Goal: Complete application form

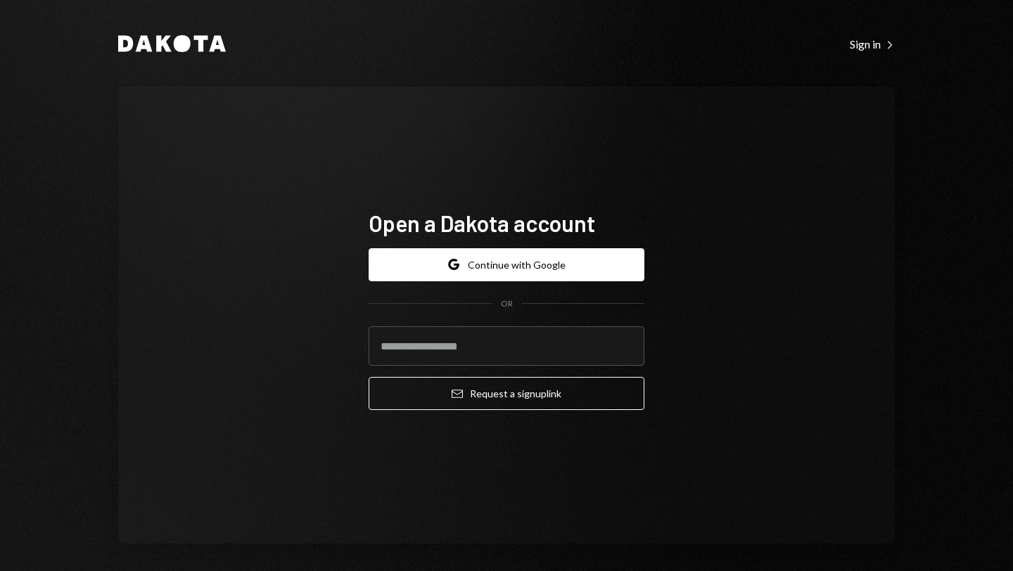
click at [496, 281] on form "Google Continue with Google OR Email Request a sign up link" at bounding box center [506, 329] width 276 height 162
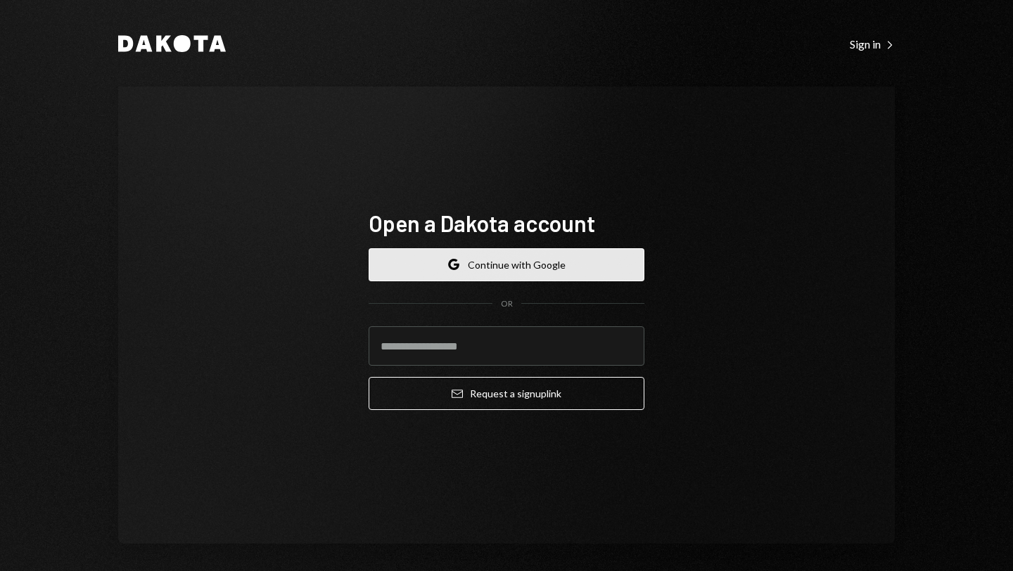
click at [496, 271] on button "Google Continue with Google" at bounding box center [506, 264] width 276 height 33
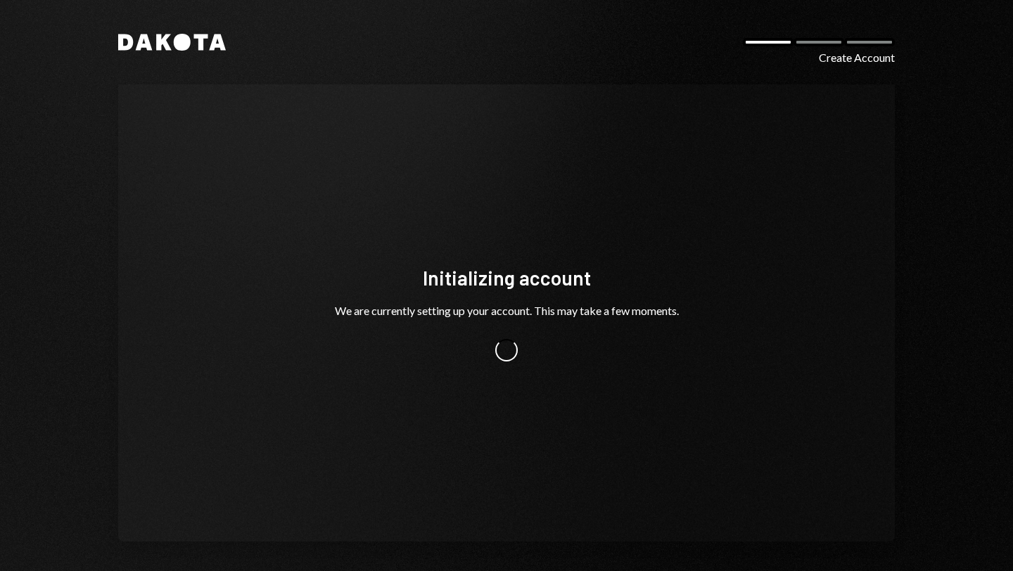
scroll to position [4, 0]
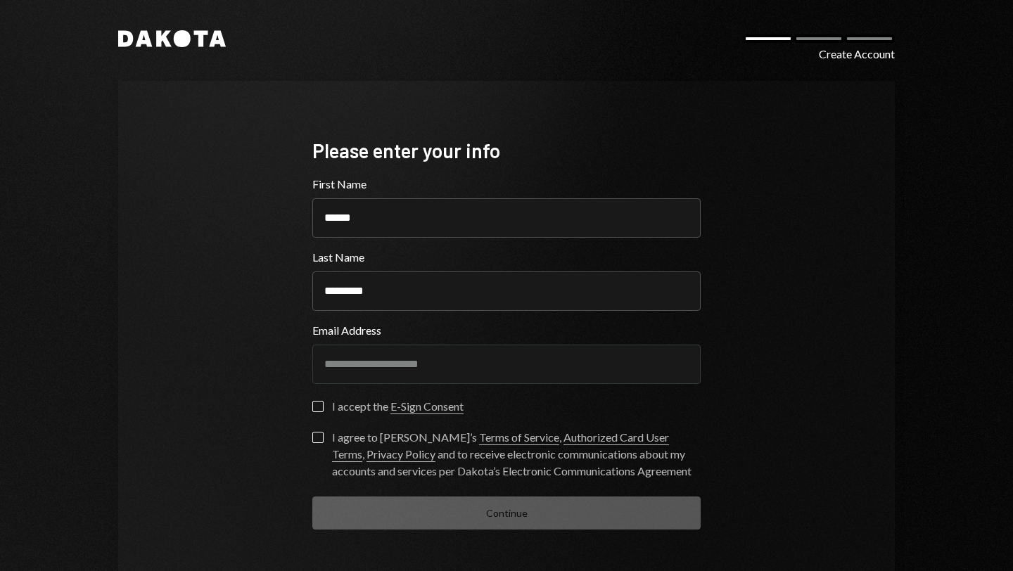
click at [317, 415] on div "I accept the E-Sign Consent" at bounding box center [506, 411] width 388 height 20
click at [313, 402] on button "I accept the E-Sign Consent" at bounding box center [317, 406] width 11 height 11
click at [442, 411] on link "E-Sign Consent" at bounding box center [426, 406] width 73 height 15
click at [316, 399] on form "**********" at bounding box center [506, 353] width 388 height 354
click at [314, 414] on label "Check I accept the E-Sign Consent" at bounding box center [387, 408] width 151 height 14
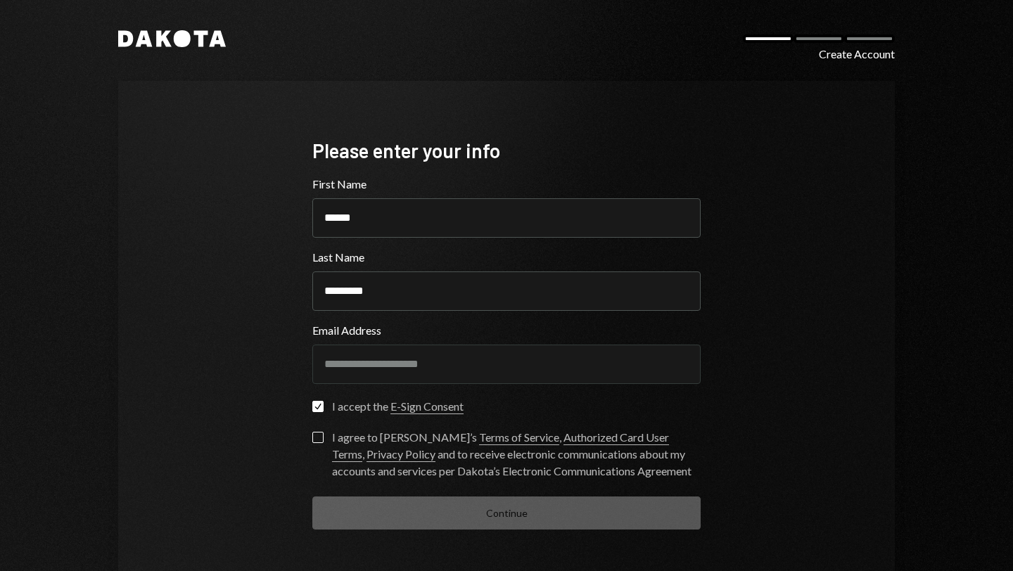
click at [314, 412] on button "Check" at bounding box center [317, 406] width 11 height 11
click at [314, 442] on button "I agree to Dakota’s Terms of Service , Authorized Card User Terms , Privacy Pol…" at bounding box center [317, 437] width 11 height 11
click at [392, 509] on div "Continue" at bounding box center [506, 512] width 388 height 33
click at [314, 397] on form "**********" at bounding box center [506, 353] width 388 height 354
click at [314, 405] on button "I accept the E-Sign Consent" at bounding box center [317, 406] width 11 height 11
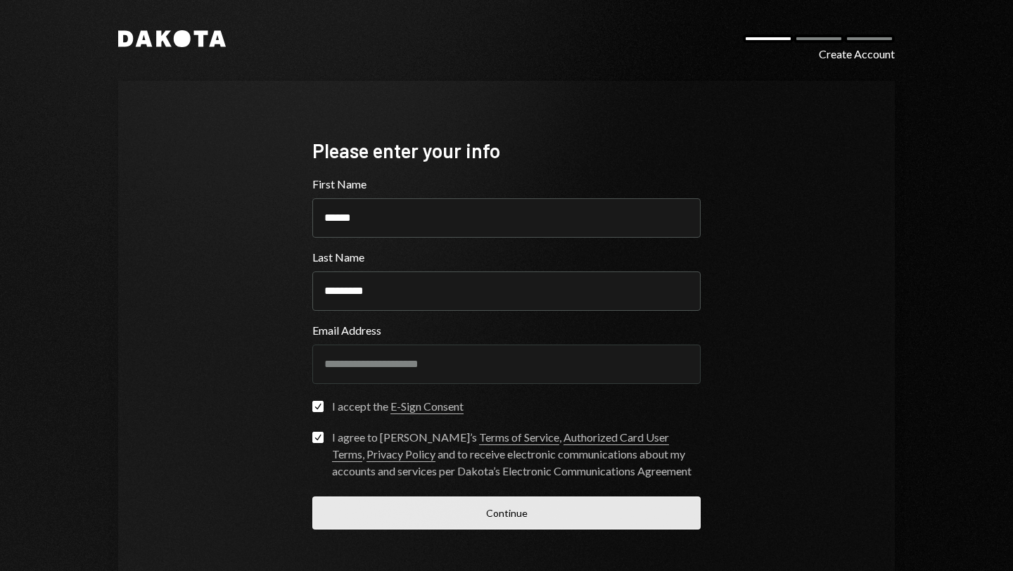
click at [394, 502] on button "Continue" at bounding box center [506, 512] width 388 height 33
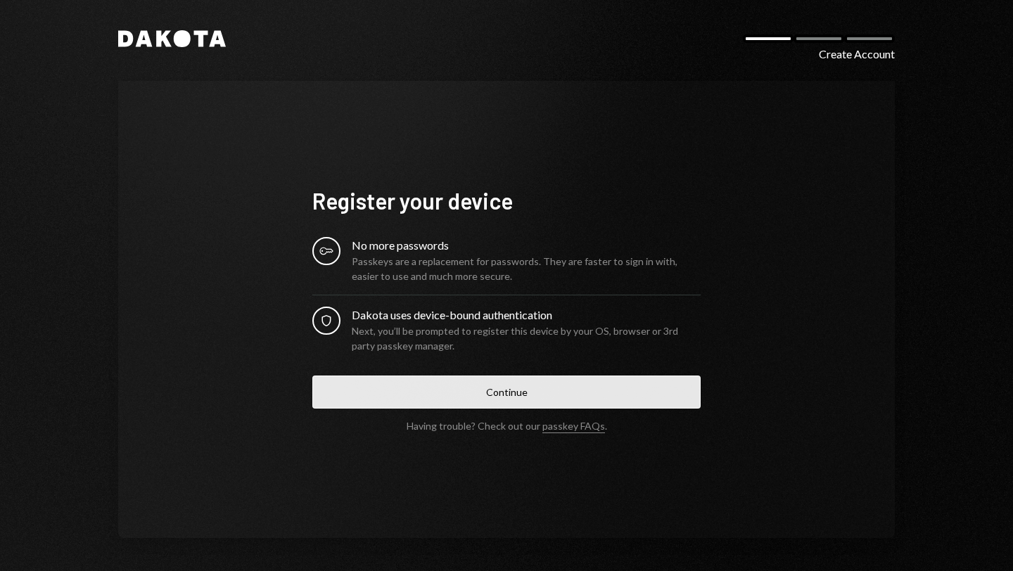
click at [494, 385] on button "Continue" at bounding box center [506, 392] width 388 height 33
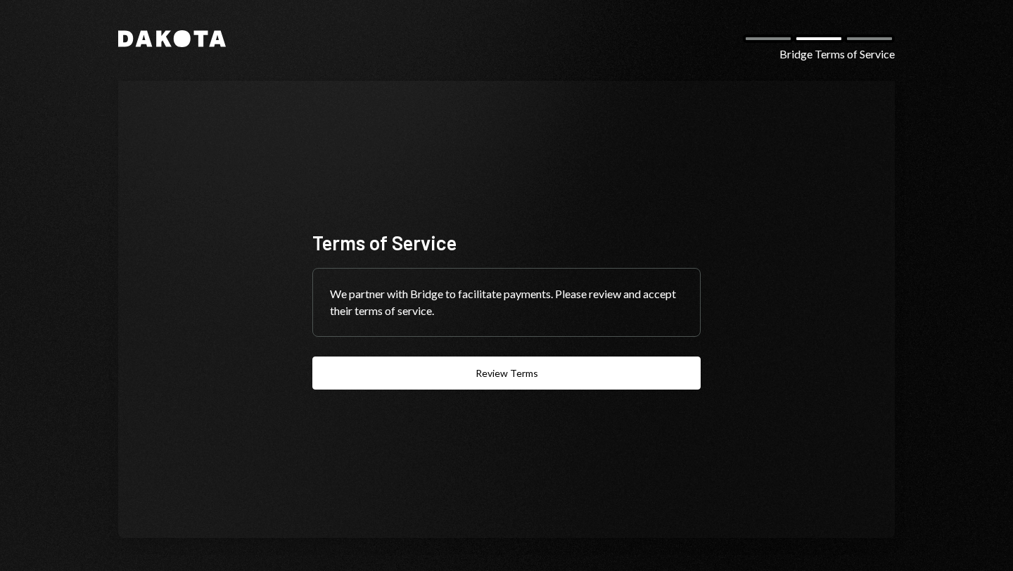
click at [534, 350] on div "Terms of Service We partner with Bridge to facilitate payments. Please review a…" at bounding box center [506, 309] width 388 height 160
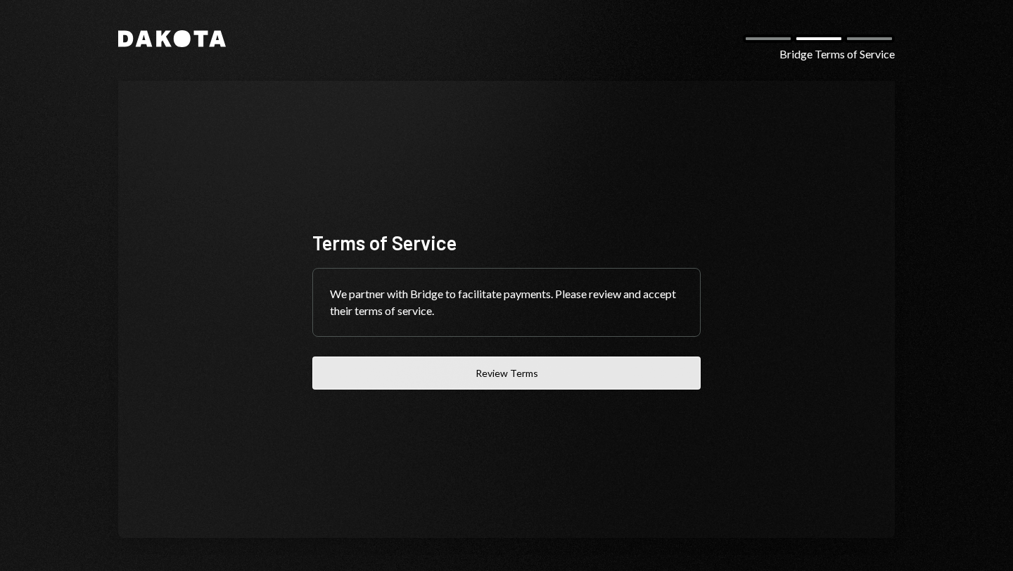
click at [532, 366] on button "Review Terms" at bounding box center [506, 373] width 388 height 33
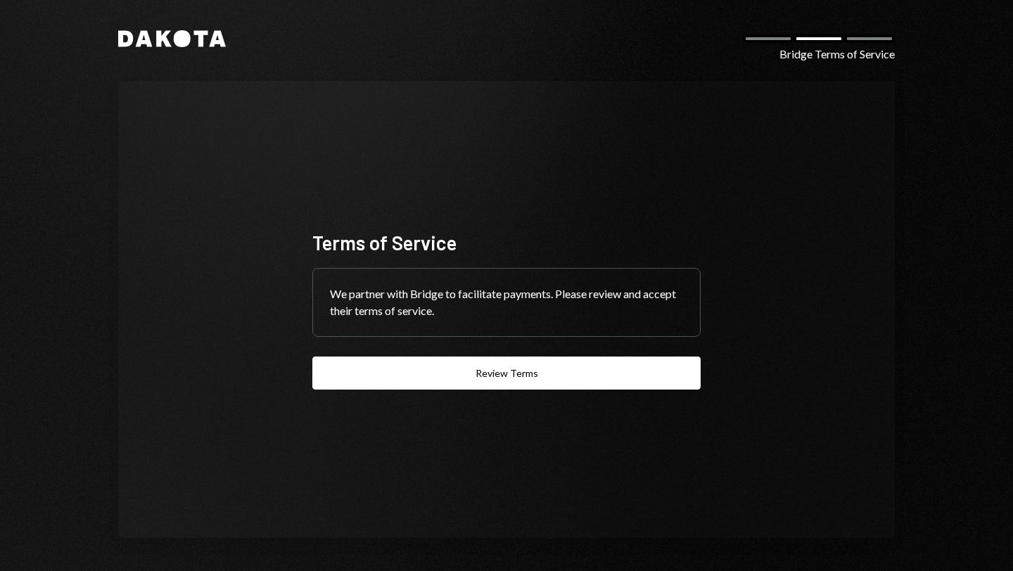
click at [511, 350] on div "Terms of Service We partner with Bridge to facilitate payments. Please review a…" at bounding box center [506, 309] width 388 height 160
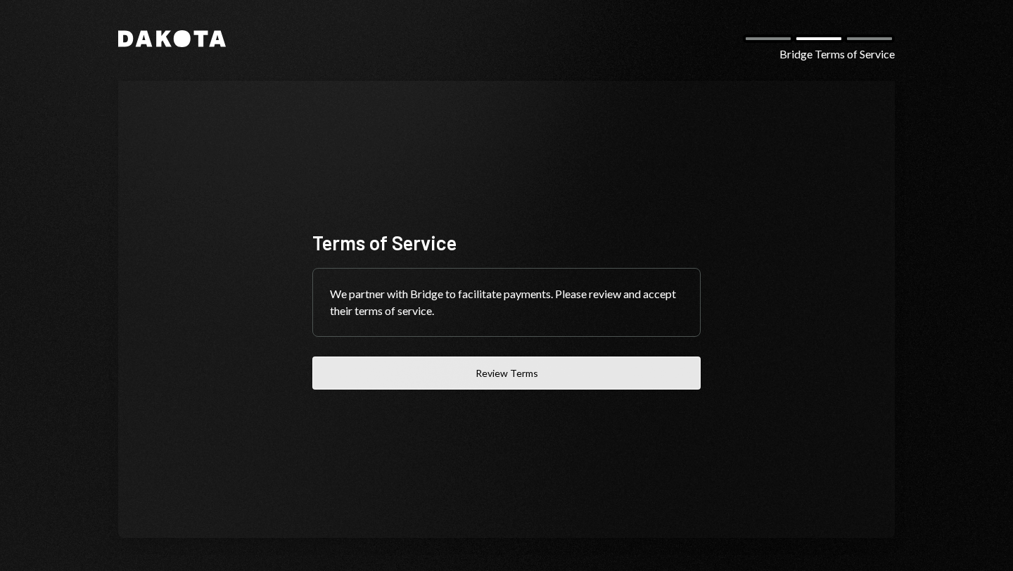
click at [506, 359] on button "Review Terms" at bounding box center [506, 373] width 388 height 33
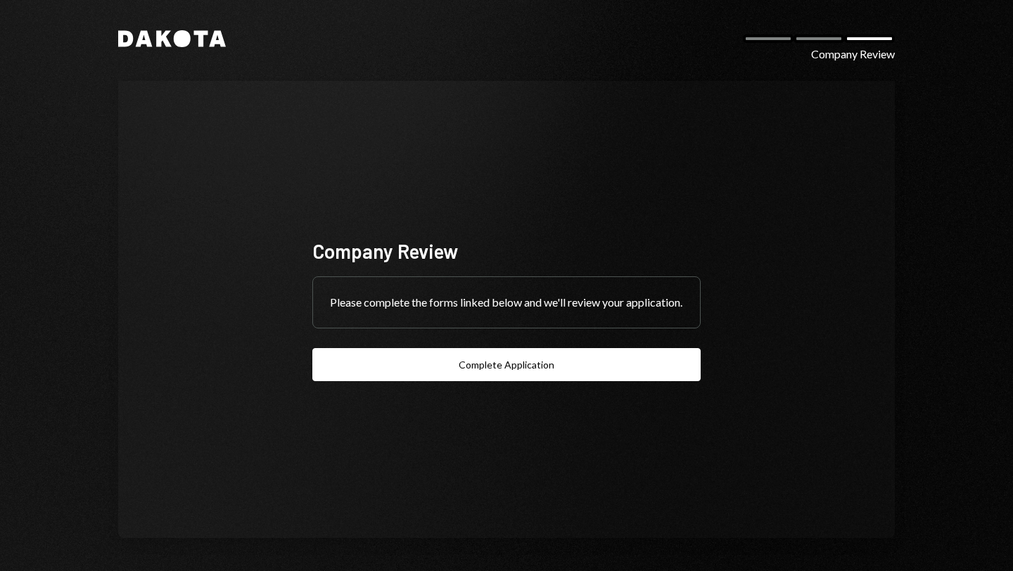
click at [469, 400] on div "Company Review Please complete the forms linked below and we'll review your app…" at bounding box center [506, 309] width 422 height 256
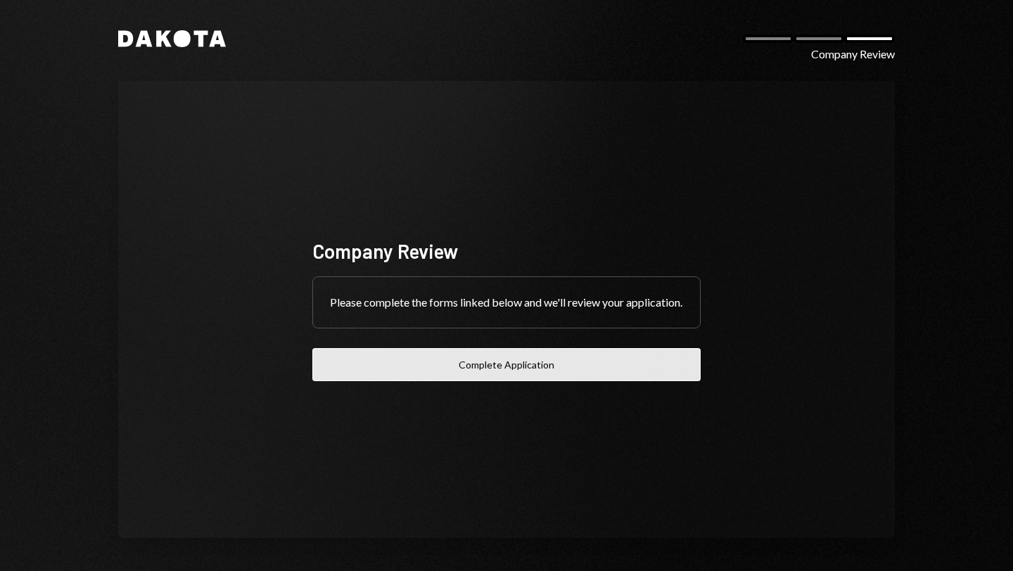
click at [469, 381] on button "Complete Application" at bounding box center [506, 364] width 388 height 33
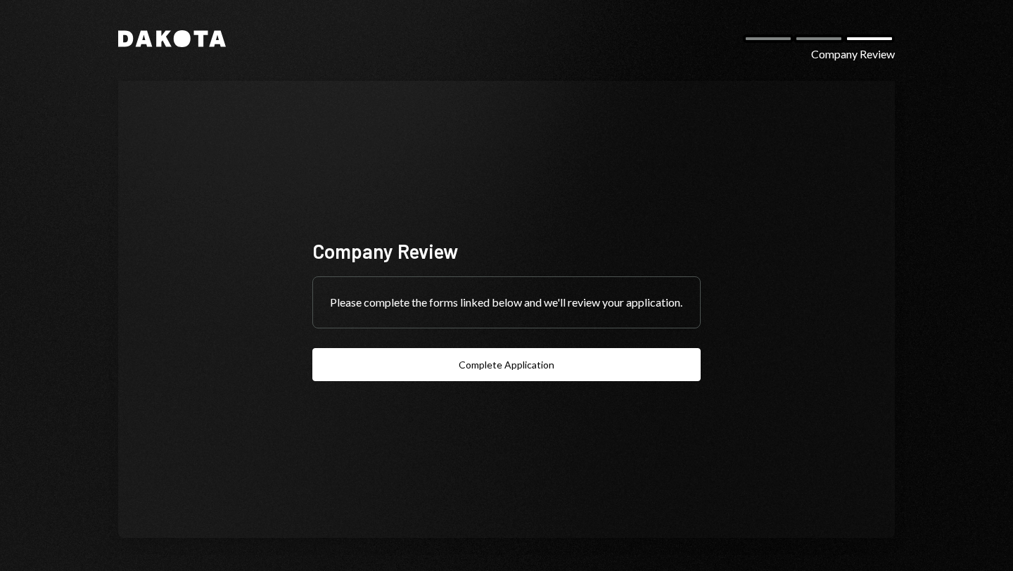
click at [179, 20] on div "Dakota Company Review Company Review Please complete the forms linked below and…" at bounding box center [506, 283] width 844 height 575
click at [179, 37] on icon at bounding box center [182, 38] width 17 height 17
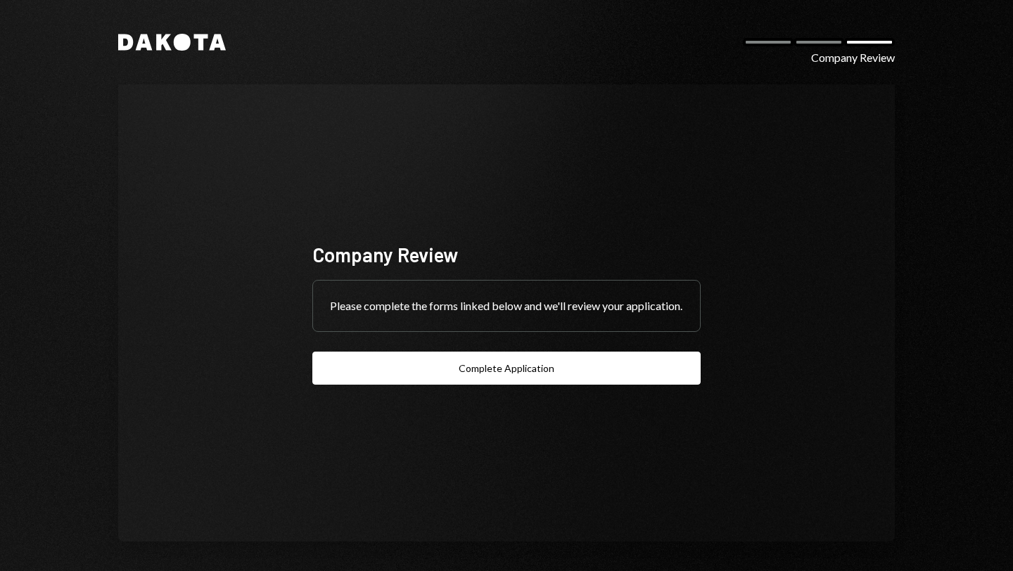
click at [203, 41] on icon "Dakota" at bounding box center [172, 42] width 108 height 17
click at [179, 34] on icon at bounding box center [182, 42] width 17 height 17
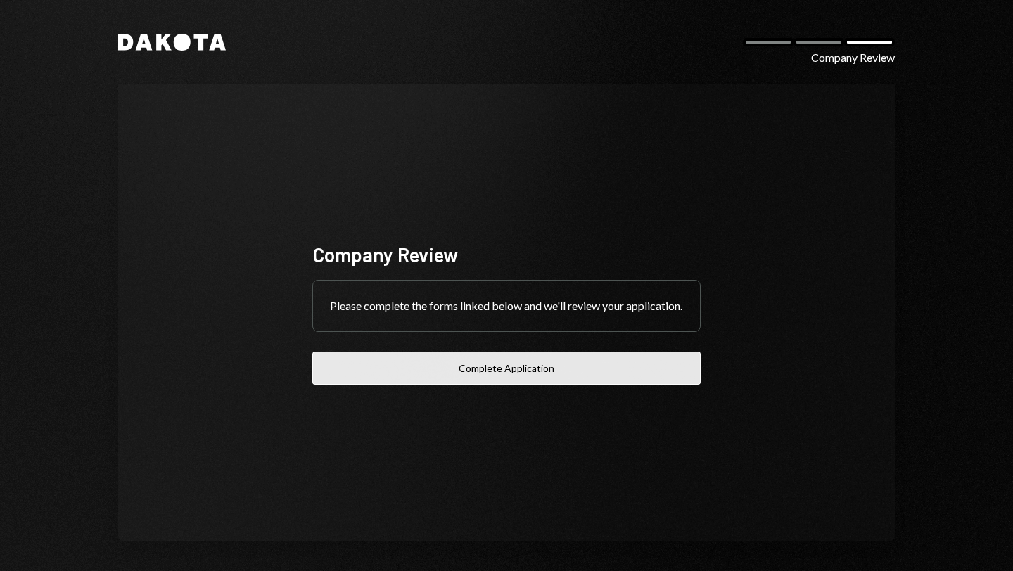
click at [528, 364] on button "Complete Application" at bounding box center [506, 368] width 388 height 33
